Goal: Transaction & Acquisition: Purchase product/service

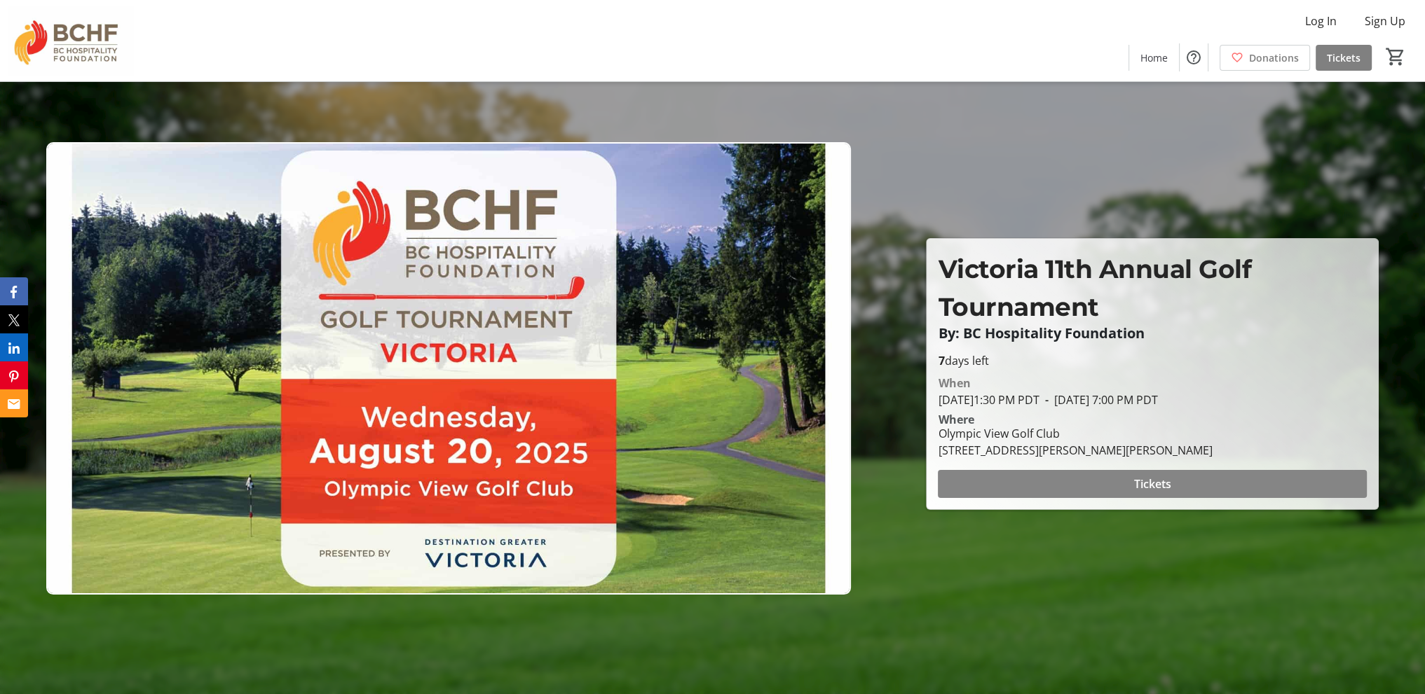
click at [1115, 484] on span at bounding box center [1152, 484] width 429 height 34
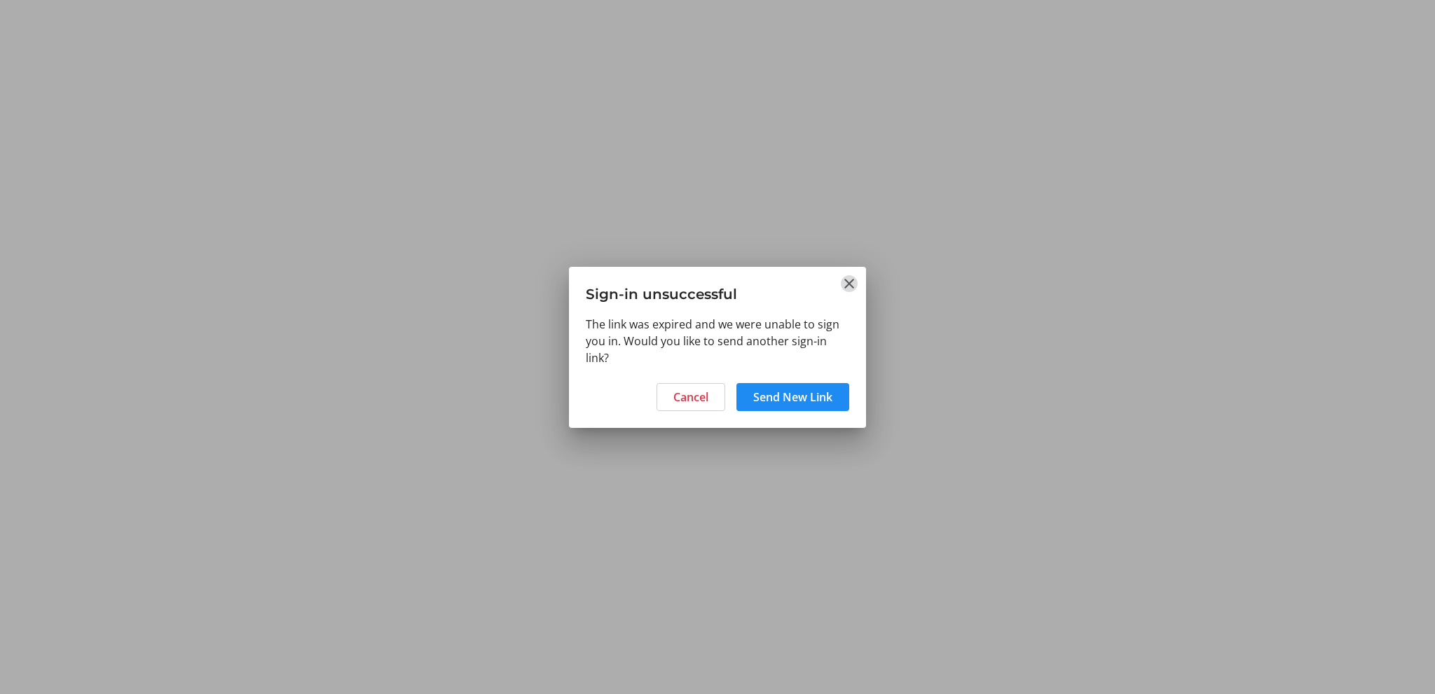
click at [846, 283] on mat-icon "Close" at bounding box center [849, 283] width 17 height 17
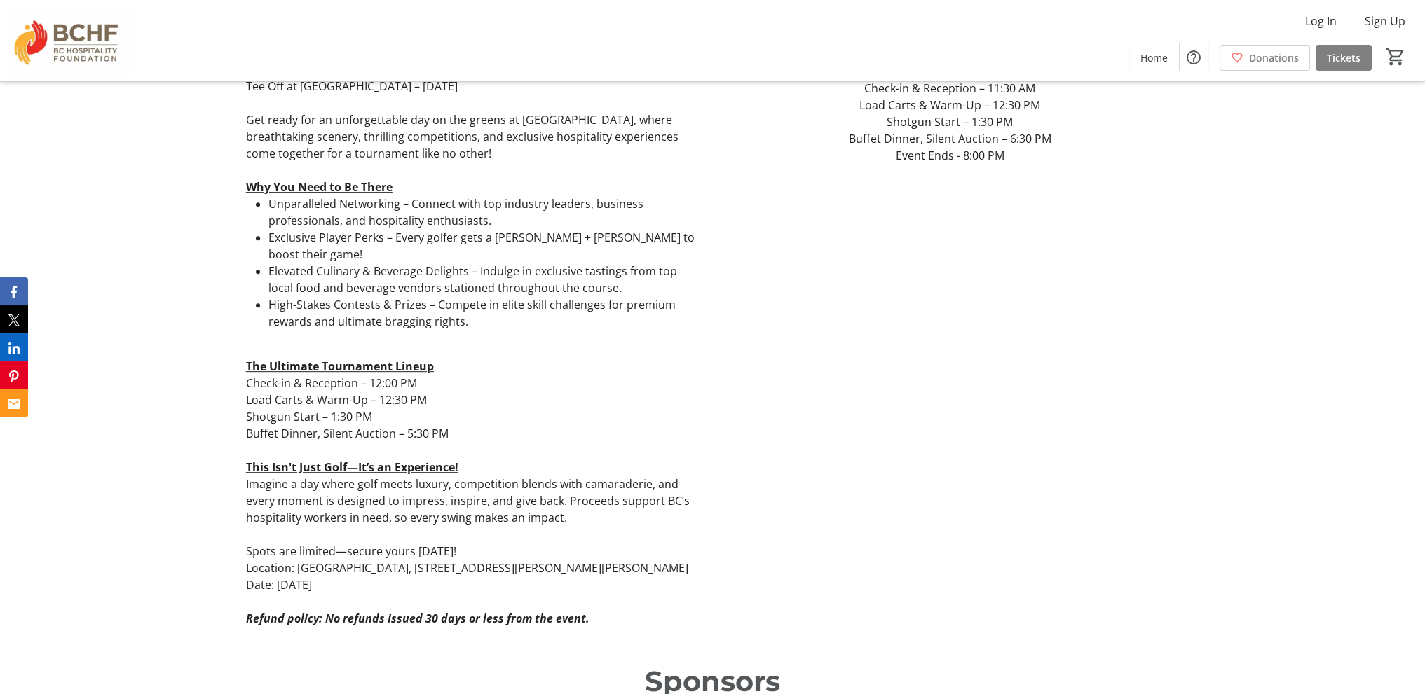
scroll to position [771, 0]
